Goal: Information Seeking & Learning: Learn about a topic

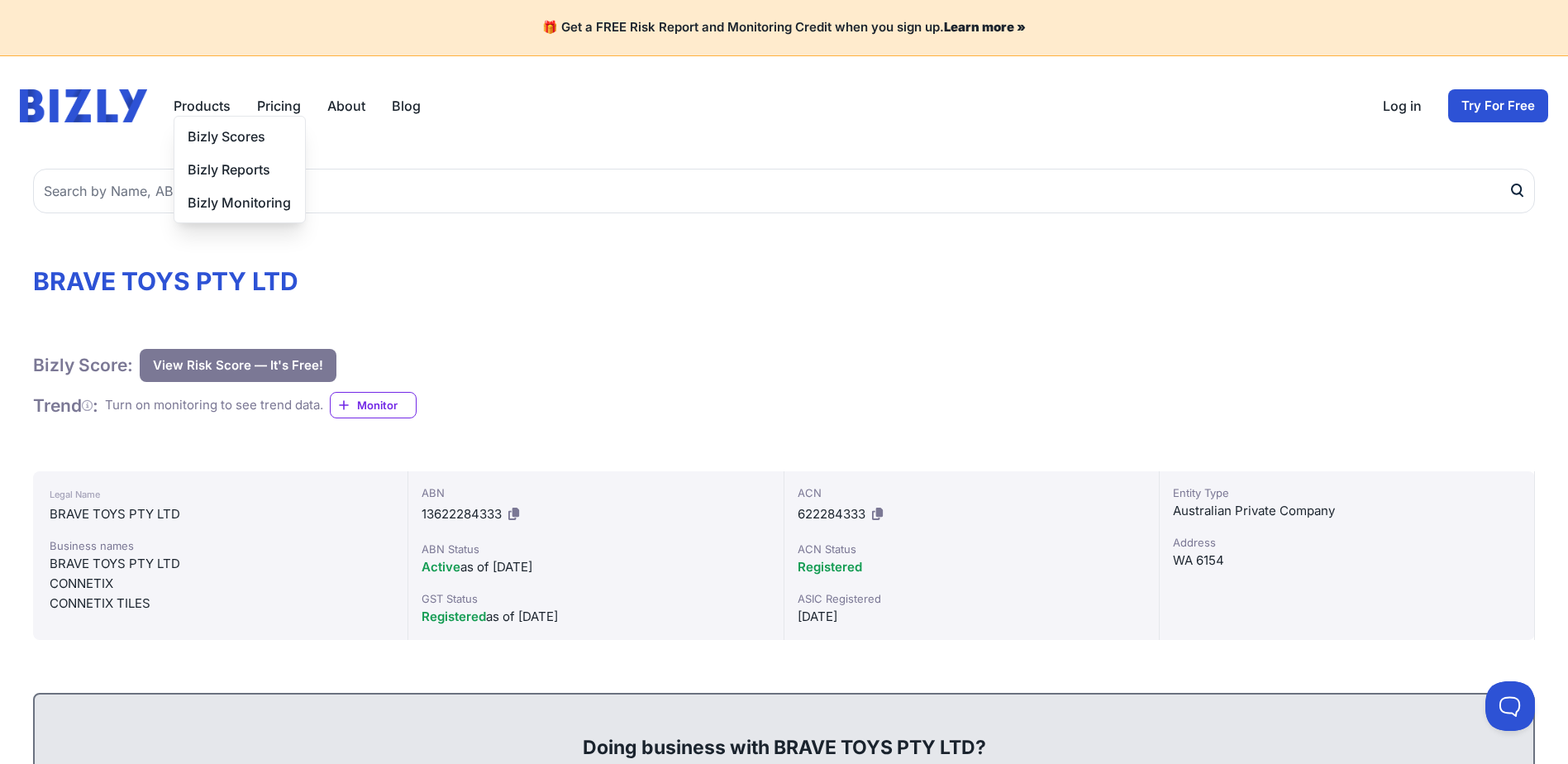
click at [202, 100] on button "Products" at bounding box center [202, 106] width 57 height 20
click at [202, 102] on button "Products" at bounding box center [202, 106] width 57 height 20
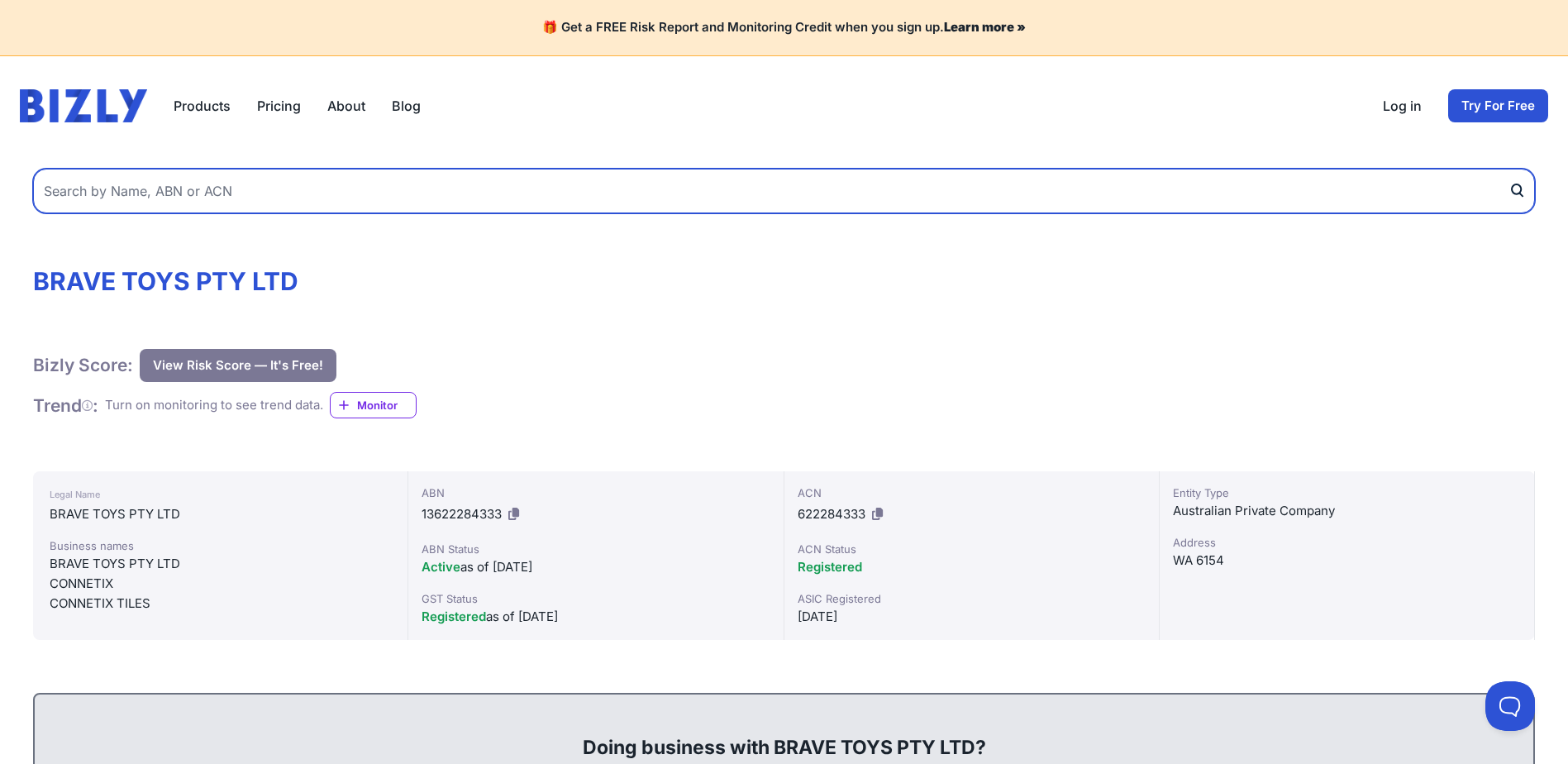
click at [159, 189] on input "text" at bounding box center [784, 191] width 1502 height 45
type input "connetix"
click at [1508, 169] on button "submit" at bounding box center [1521, 191] width 27 height 45
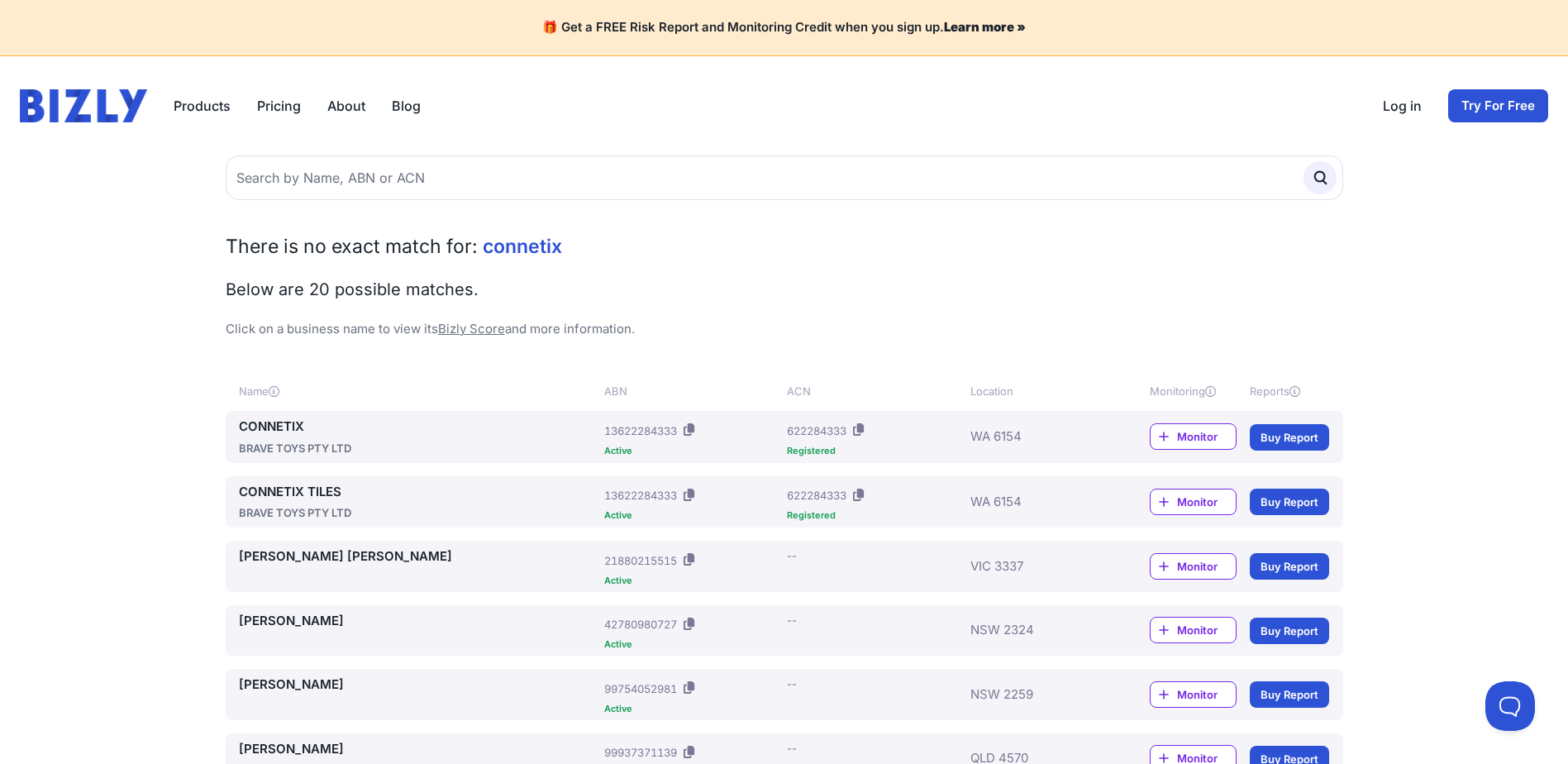
click at [267, 428] on link "CONNETIX" at bounding box center [419, 427] width 360 height 19
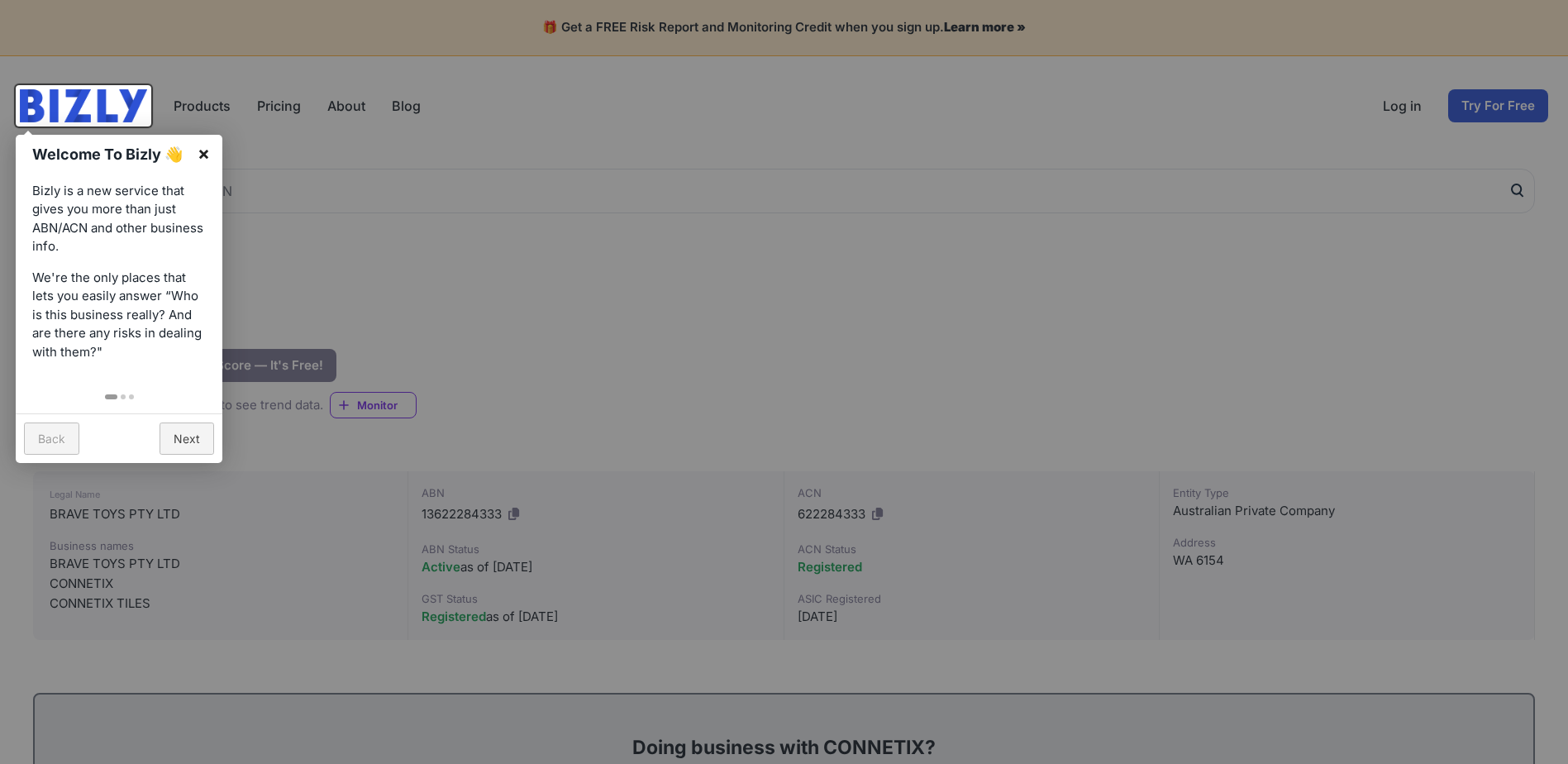
click at [207, 152] on link "×" at bounding box center [203, 153] width 37 height 37
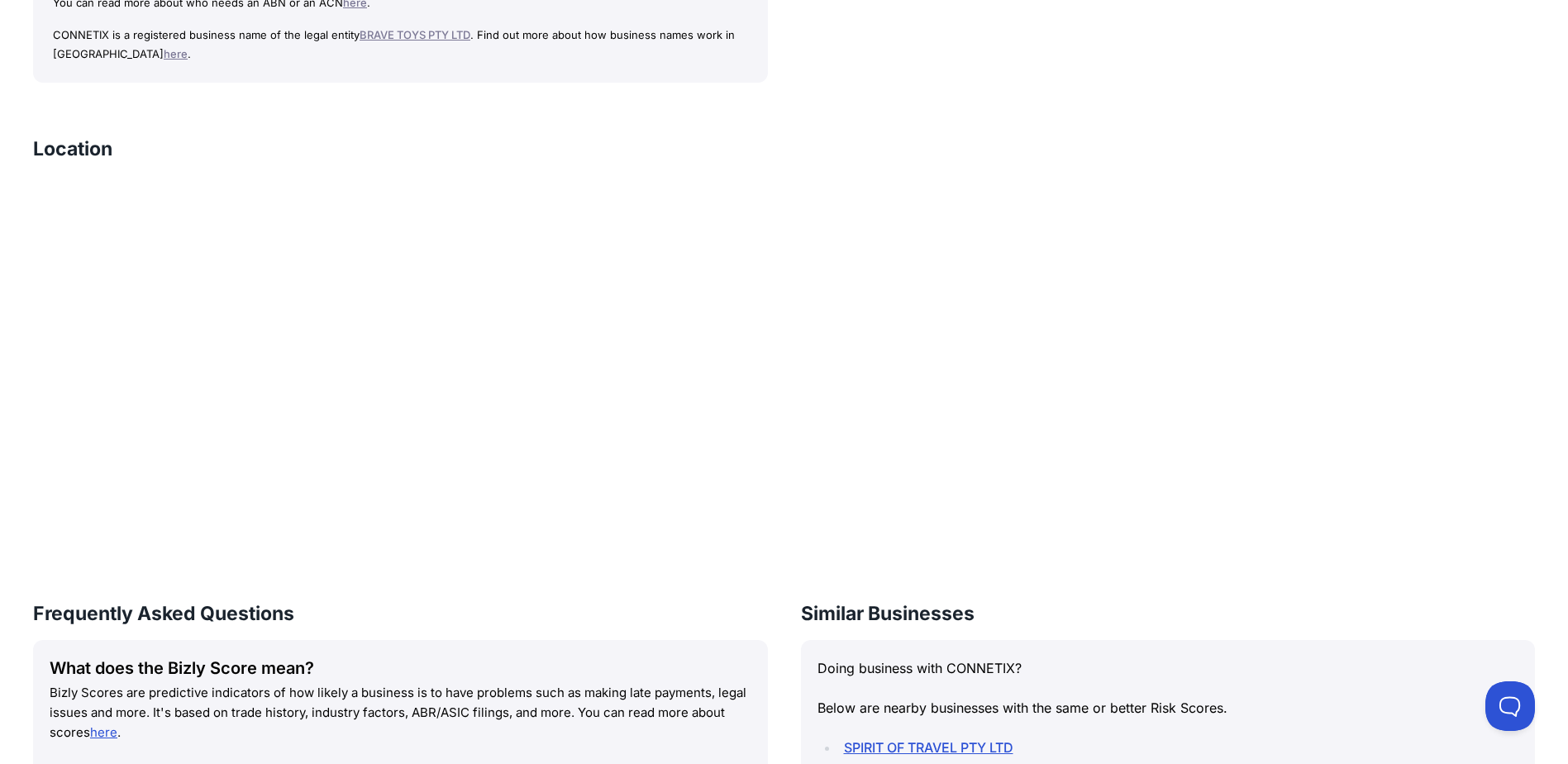
scroll to position [1348, 0]
